Goal: Task Accomplishment & Management: Use online tool/utility

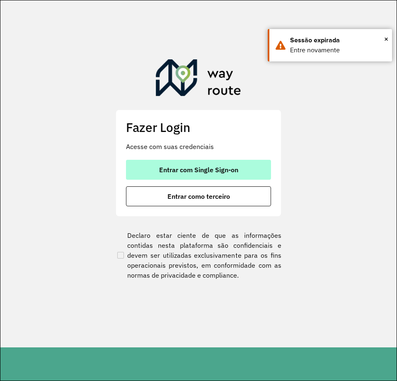
click at [178, 167] on span "Entrar com Single Sign-on" at bounding box center [198, 169] width 79 height 7
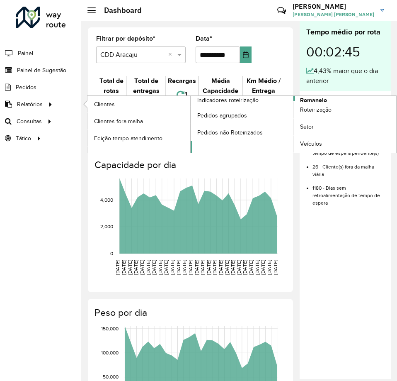
click at [308, 99] on span "Romaneio" at bounding box center [313, 100] width 27 height 9
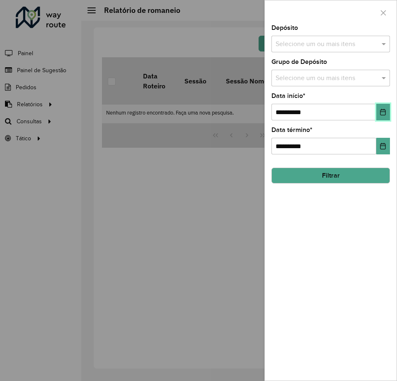
click at [386, 109] on button "Choose Date" at bounding box center [384, 112] width 14 height 17
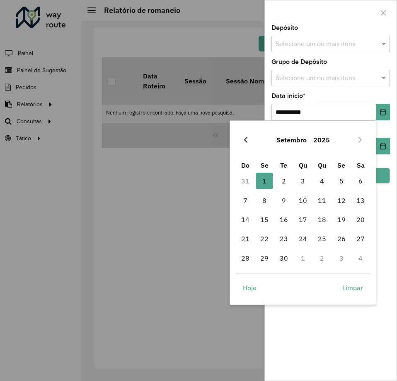
click at [248, 137] on icon "Previous Month" at bounding box center [246, 139] width 7 height 7
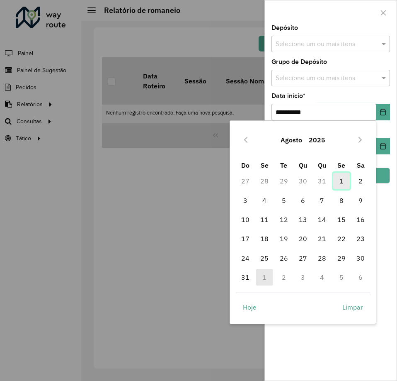
click at [338, 180] on span "1" at bounding box center [341, 181] width 17 height 17
type input "**********"
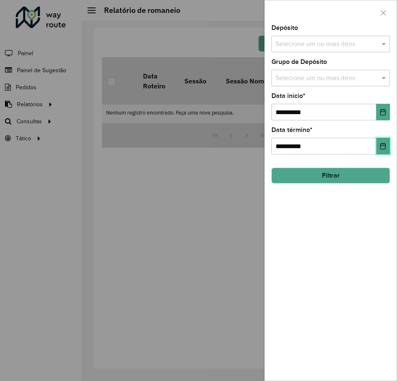
click at [389, 146] on button "Choose Date" at bounding box center [384, 146] width 14 height 17
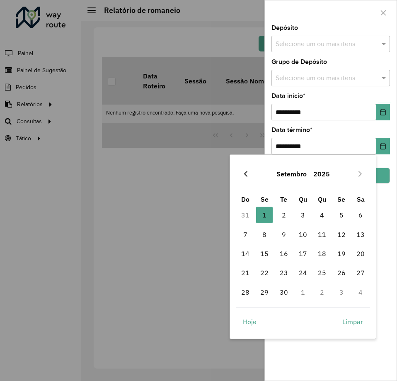
click at [247, 175] on icon "Previous Month" at bounding box center [246, 173] width 7 height 7
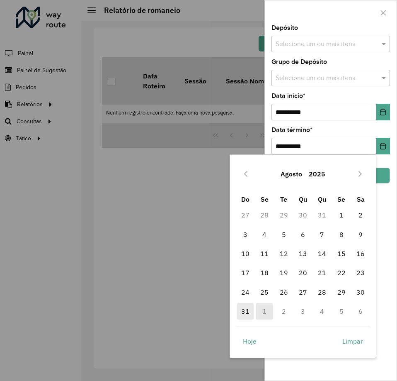
click at [250, 311] on span "31" at bounding box center [245, 311] width 17 height 17
type input "**********"
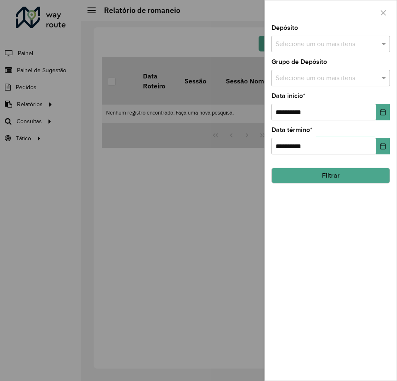
click at [371, 170] on button "Filtrar" at bounding box center [331, 176] width 119 height 16
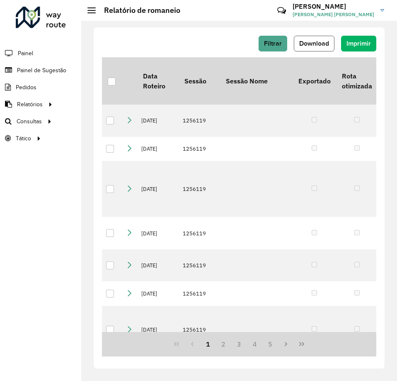
click at [313, 44] on span "Download" at bounding box center [314, 43] width 30 height 7
